Goal: Task Accomplishment & Management: Manage account settings

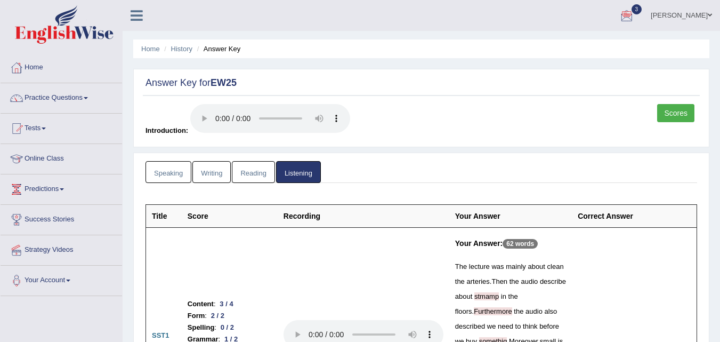
click at [691, 16] on link "Bijaya" at bounding box center [681, 14] width 77 height 28
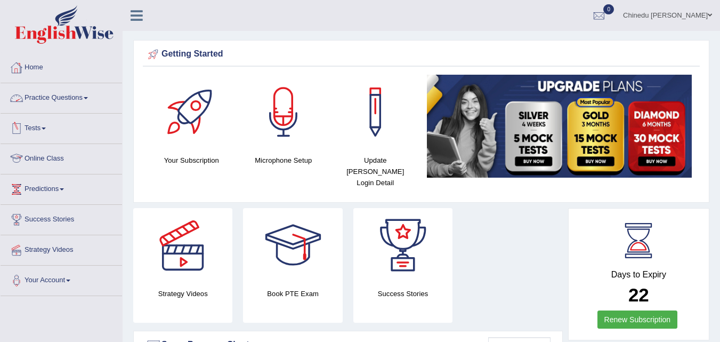
click at [47, 156] on link "Online Class" at bounding box center [61, 157] width 121 height 27
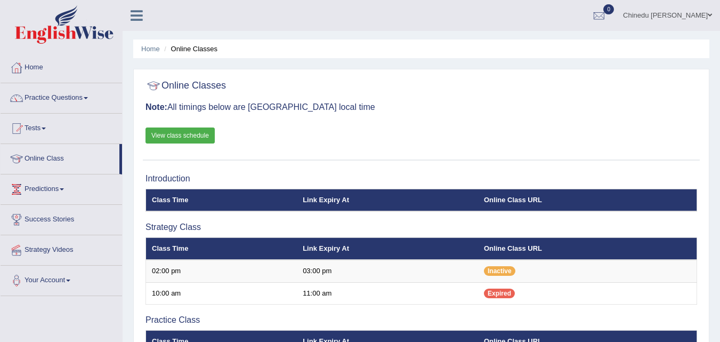
click at [660, 12] on link "Chinedu Gabriel Ebere" at bounding box center [667, 14] width 105 height 28
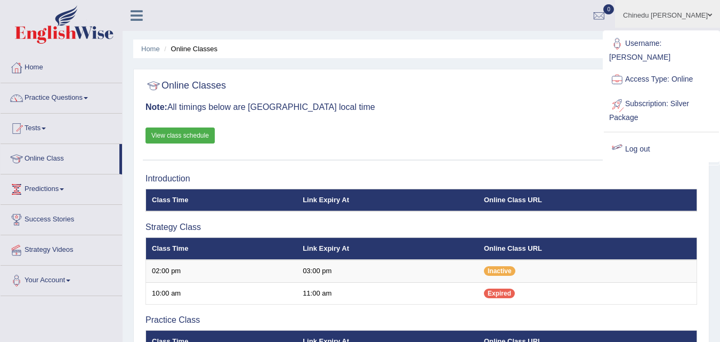
click at [636, 137] on link "Log out" at bounding box center [661, 149] width 115 height 25
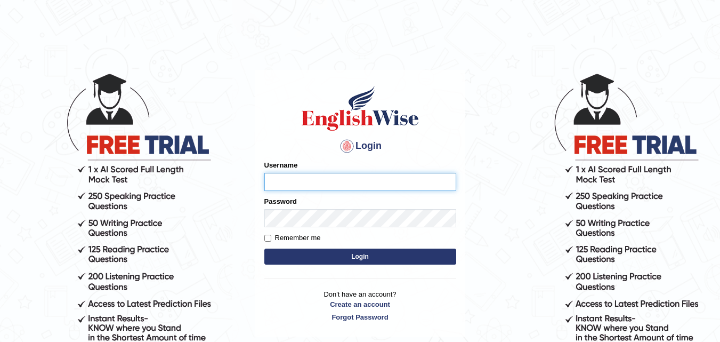
type input "karanvir_parramatta"
click at [264, 248] on button "Login" at bounding box center [360, 256] width 192 height 16
